Goal: Transaction & Acquisition: Purchase product/service

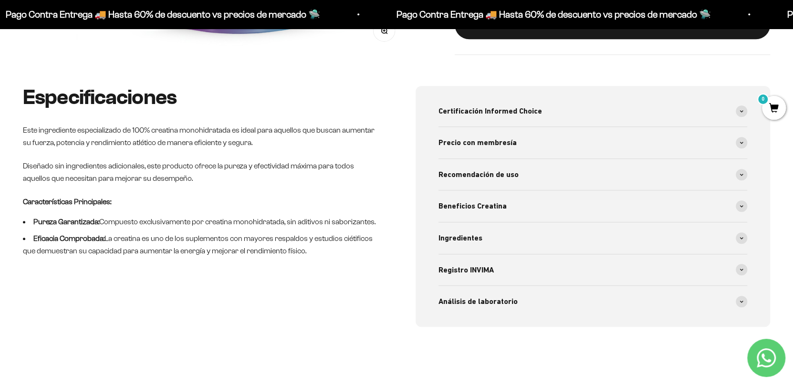
scroll to position [408, 0]
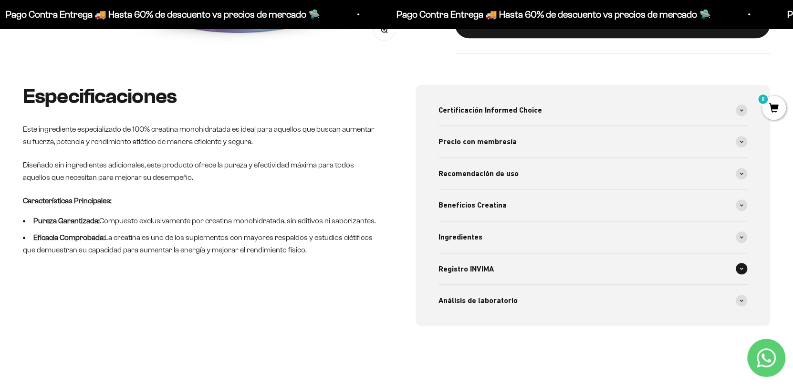
click at [546, 264] on div "Registro INVIMA" at bounding box center [593, 268] width 309 height 31
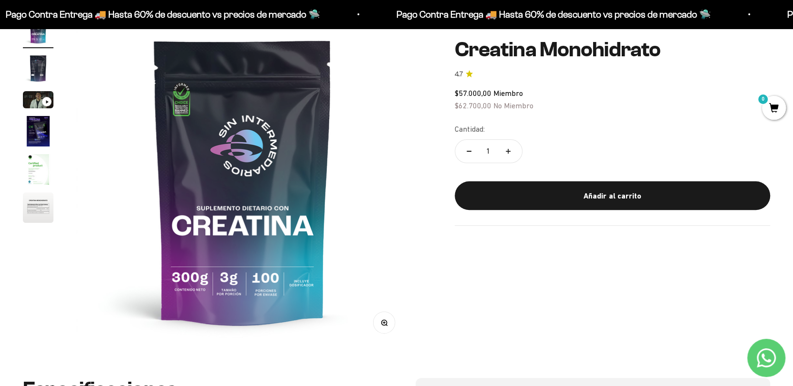
scroll to position [0, 0]
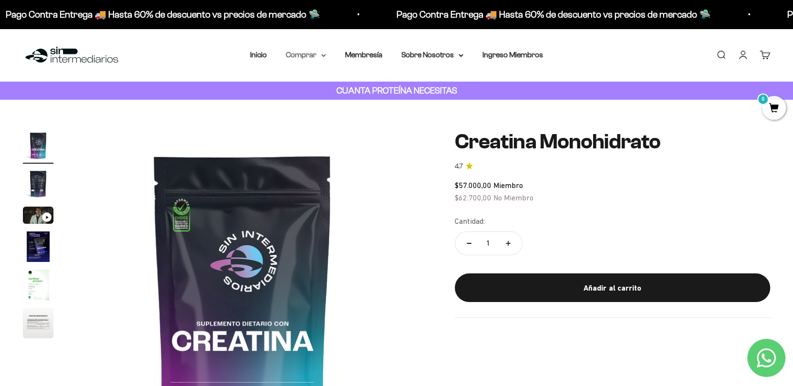
click at [314, 55] on summary "Comprar" at bounding box center [306, 55] width 40 height 12
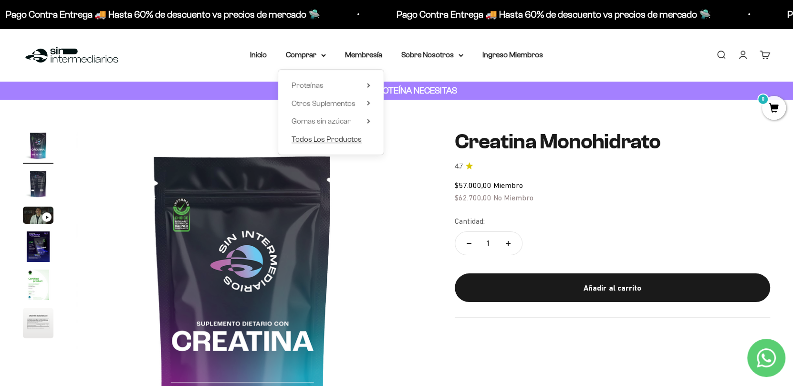
click at [317, 138] on span "Todos Los Productos" at bounding box center [327, 139] width 70 height 8
